Goal: Task Accomplishment & Management: Use online tool/utility

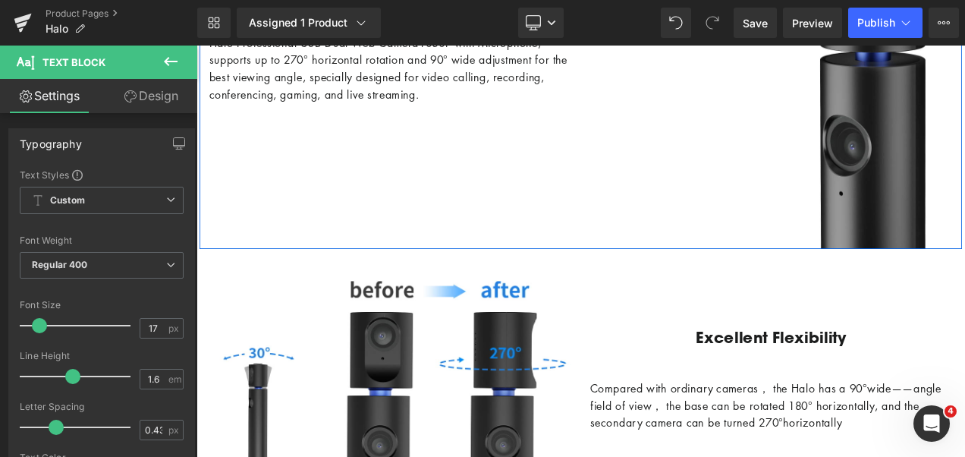
click at [165, 64] on icon at bounding box center [171, 61] width 18 height 18
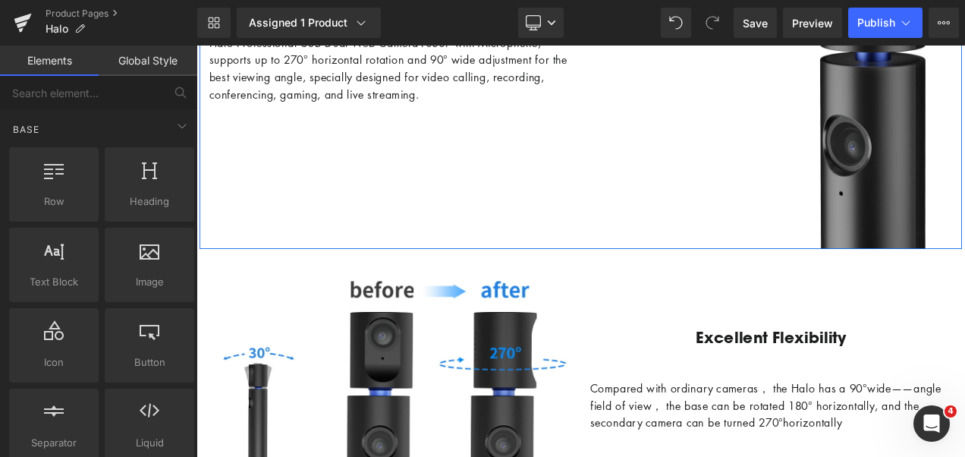
scroll to position [1594, 0]
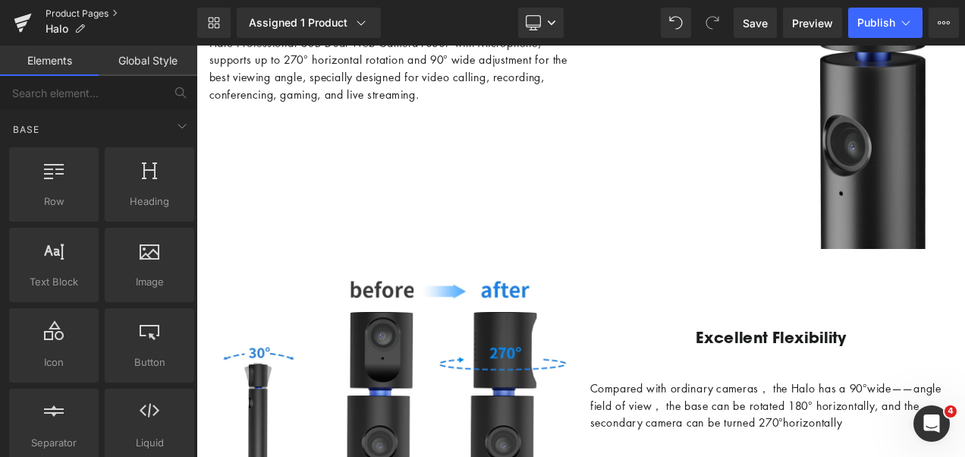
click at [80, 11] on link "Product Pages" at bounding box center [122, 14] width 152 height 12
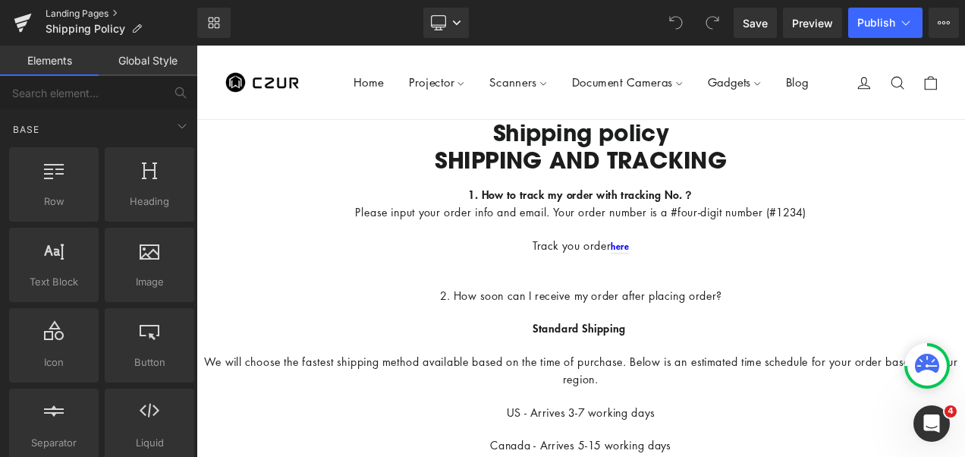
click at [80, 15] on link "Landing Pages" at bounding box center [122, 14] width 152 height 12
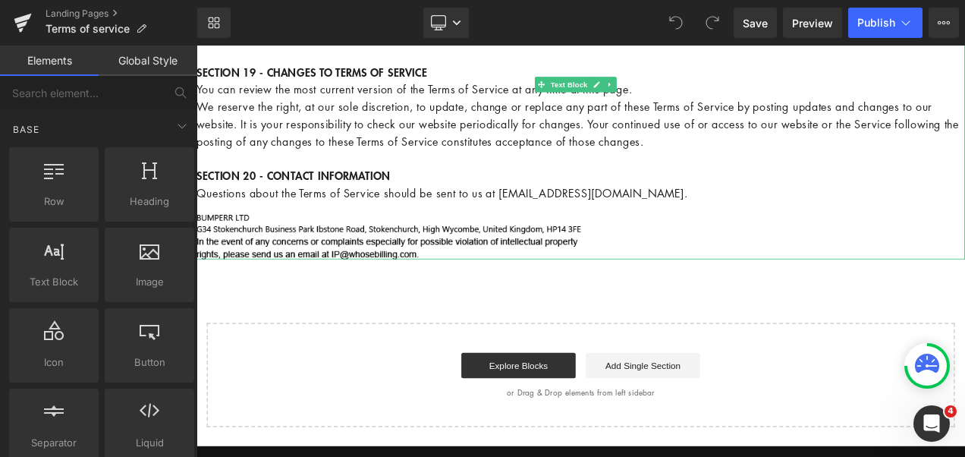
scroll to position [3870, 0]
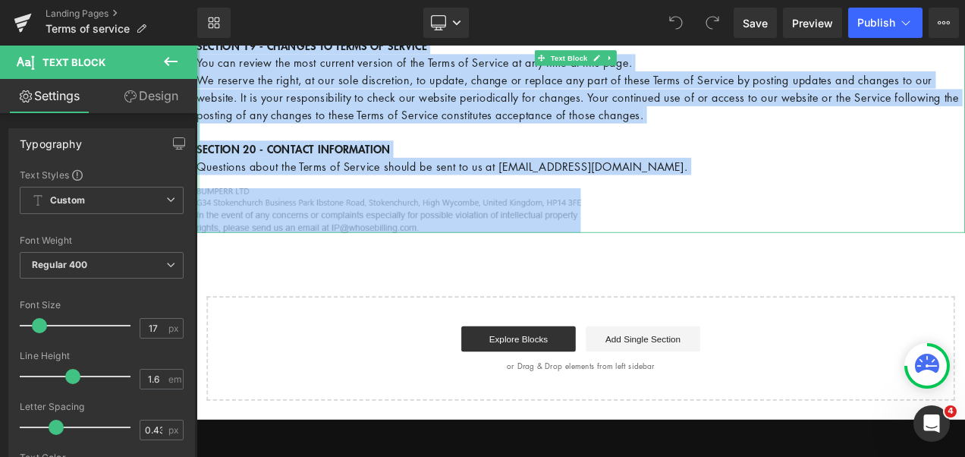
drag, startPoint x: 688, startPoint y: 273, endPoint x: 197, endPoint y: 187, distance: 497.7
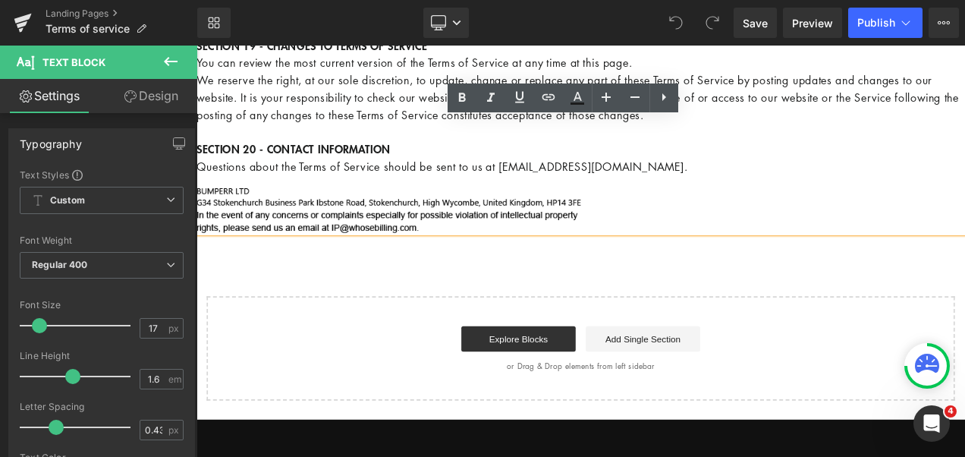
drag, startPoint x: 723, startPoint y: 276, endPoint x: 200, endPoint y: 186, distance: 531.4
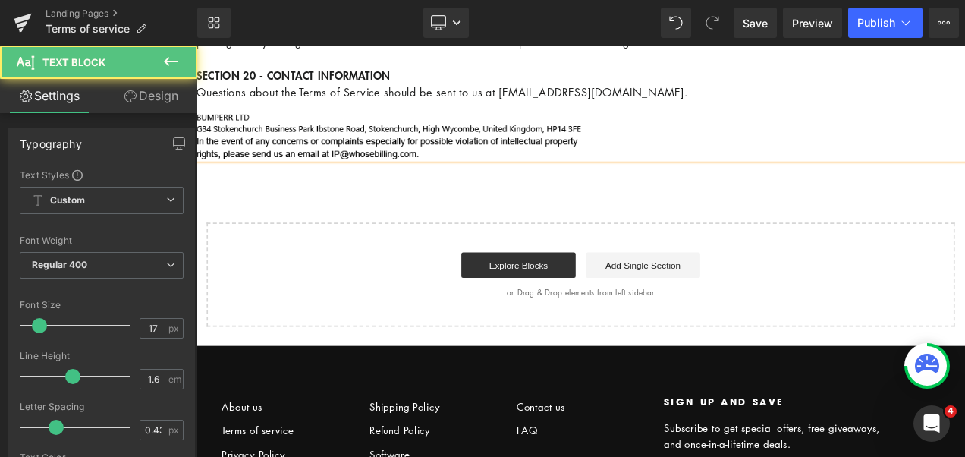
click at [275, 90] on strong "SECTION 20 - CONTACT INFORMATION" at bounding box center [312, 81] width 231 height 18
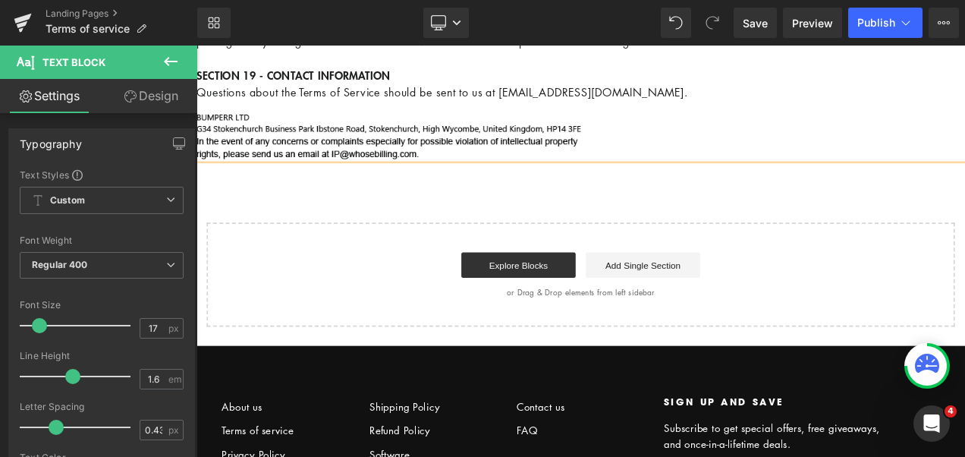
click at [332, 113] on p "SECTION 18 - CHANGES TO TERMS OF SERVICE You can review the most current versio…" at bounding box center [656, 10] width 918 height 206
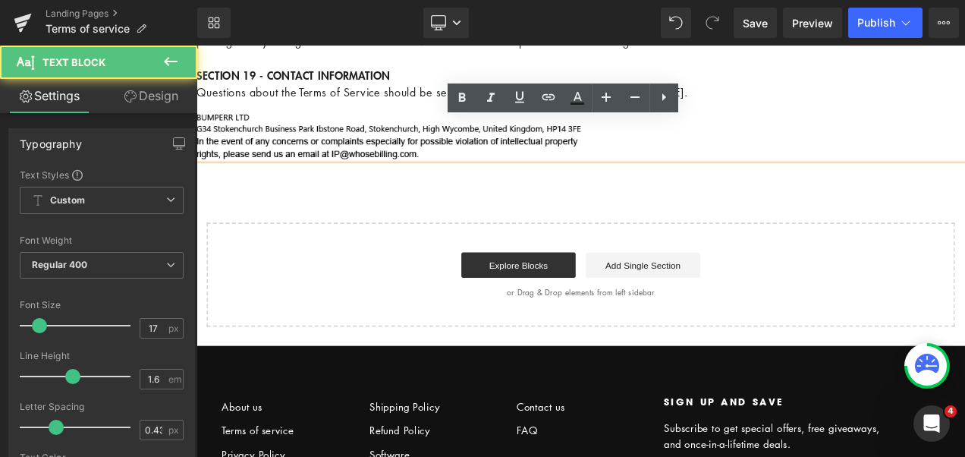
click at [326, 113] on p "SECTION 18 - CHANGES TO TERMS OF SERVICE You can review the most current versio…" at bounding box center [656, 10] width 918 height 206
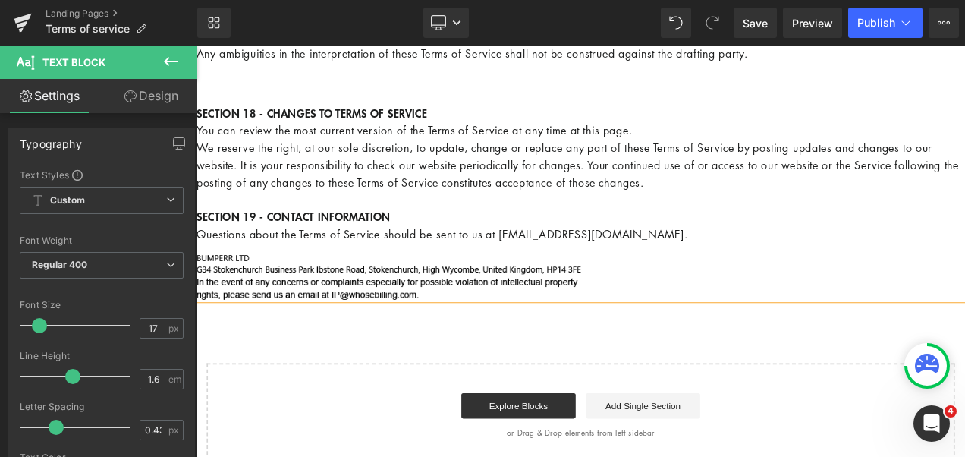
scroll to position [3719, 0]
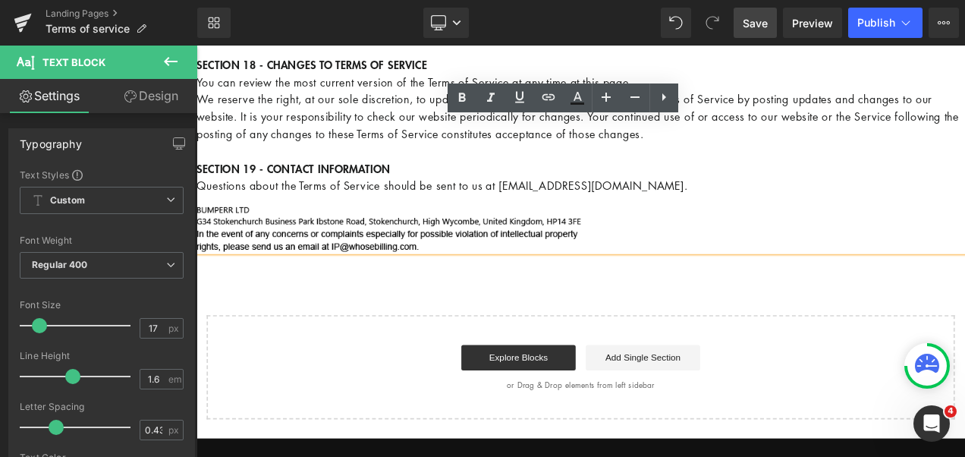
click at [760, 23] on span "Save" at bounding box center [755, 23] width 25 height 16
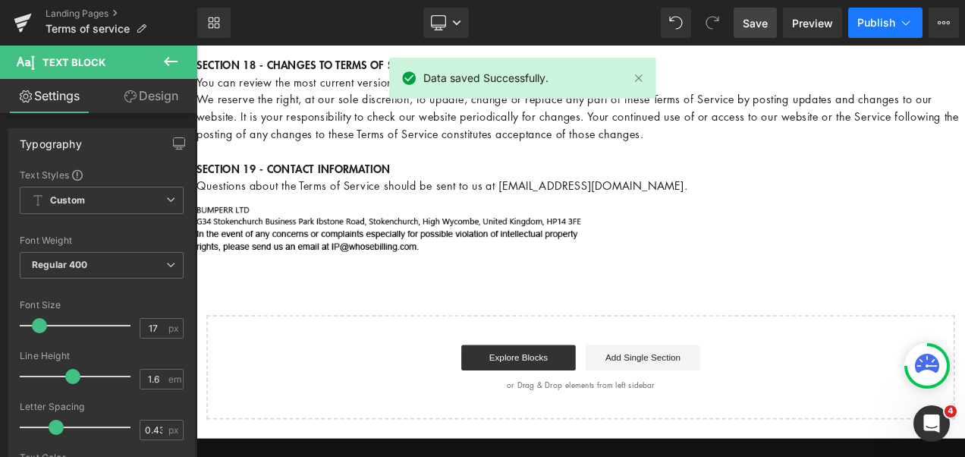
click at [876, 32] on button "Publish" at bounding box center [885, 23] width 74 height 30
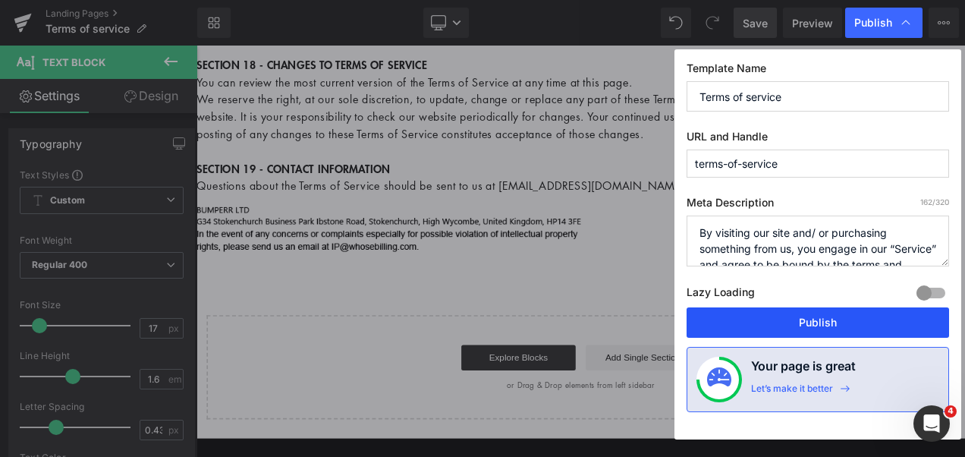
click at [834, 320] on button "Publish" at bounding box center [818, 322] width 263 height 30
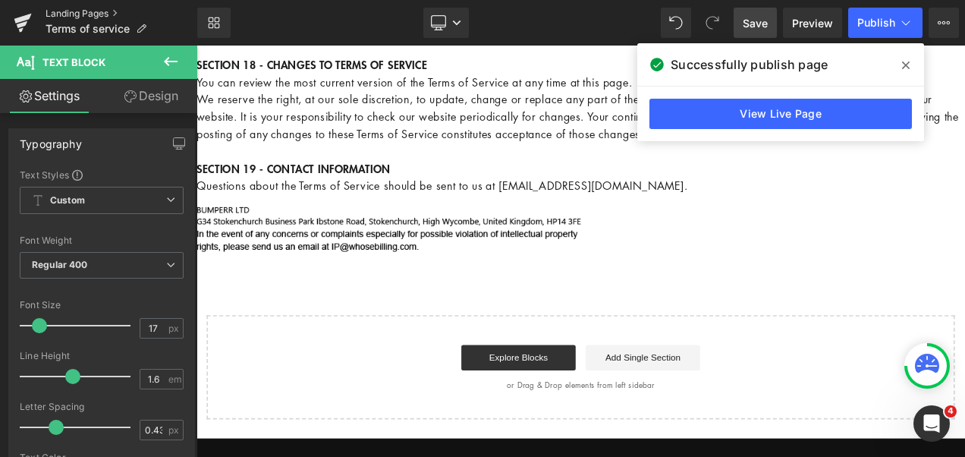
click at [93, 12] on link "Landing Pages" at bounding box center [122, 14] width 152 height 12
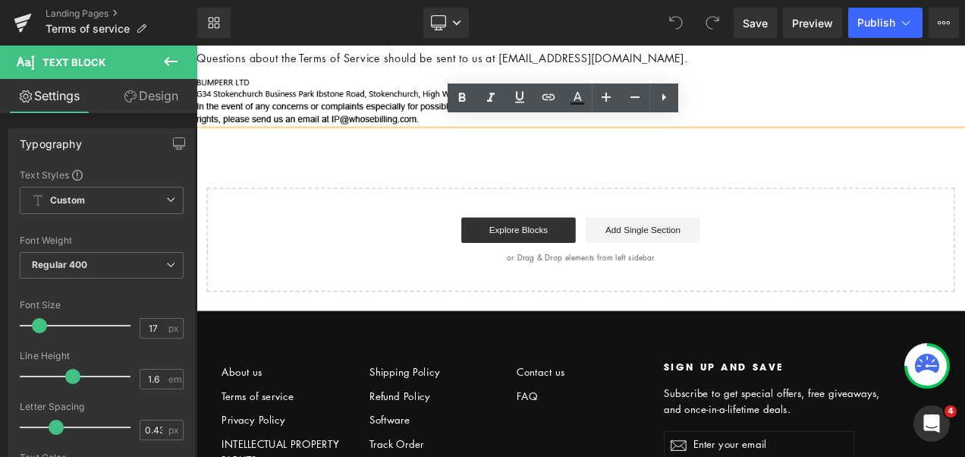
scroll to position [3946, 0]
